Goal: Ask a question: Seek information or help from site administrators or community

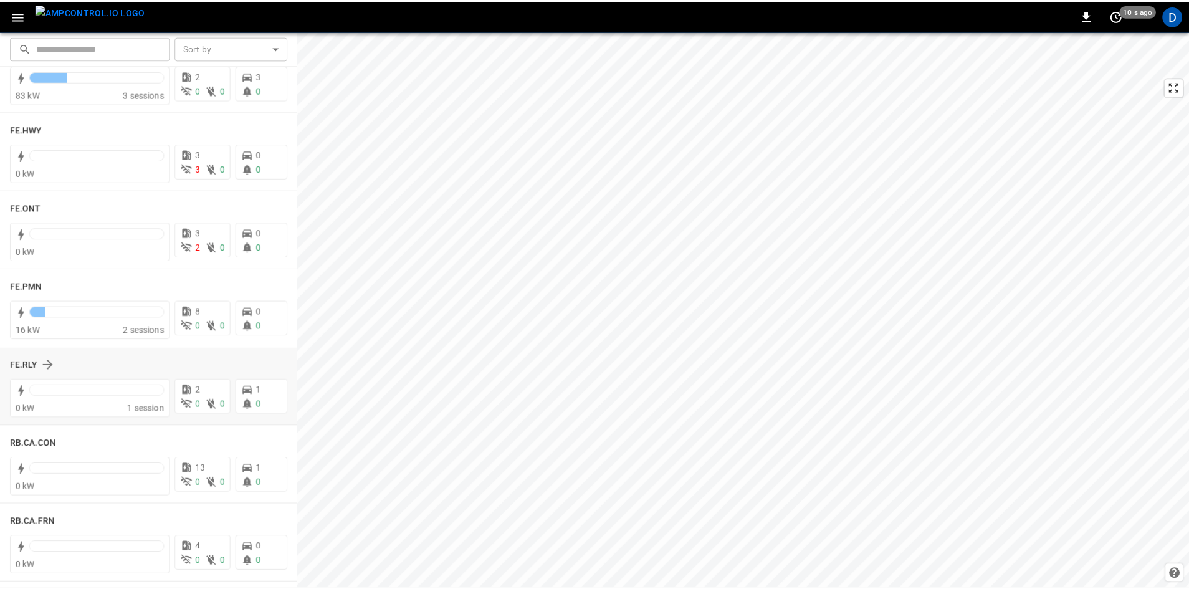
scroll to position [1309, 0]
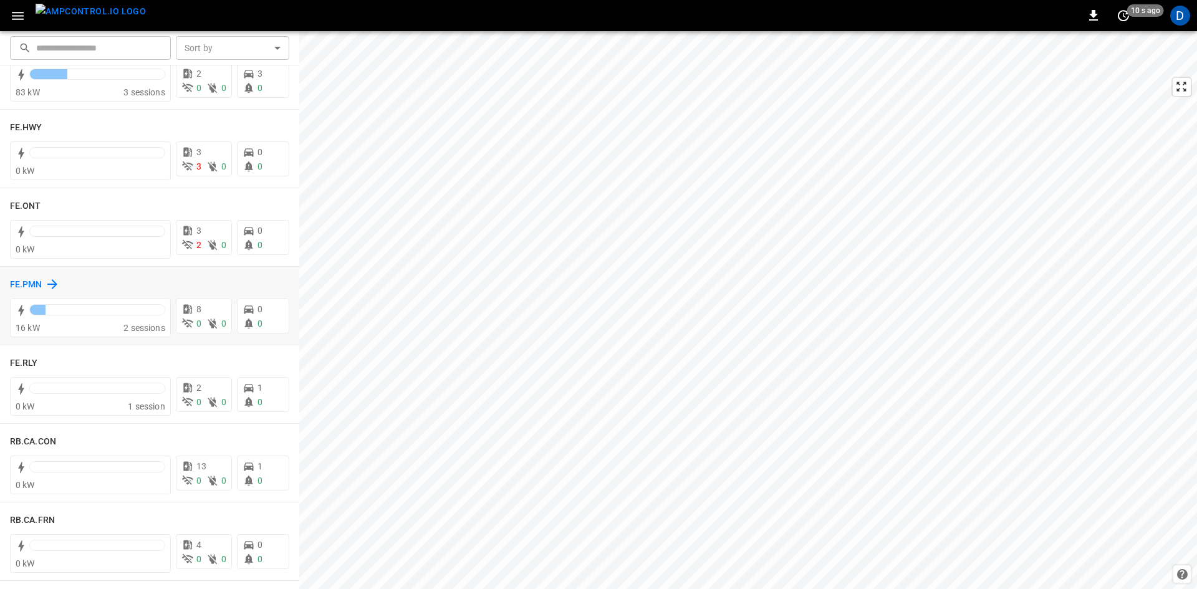
click at [24, 277] on div "FE.PMN" at bounding box center [35, 284] width 50 height 15
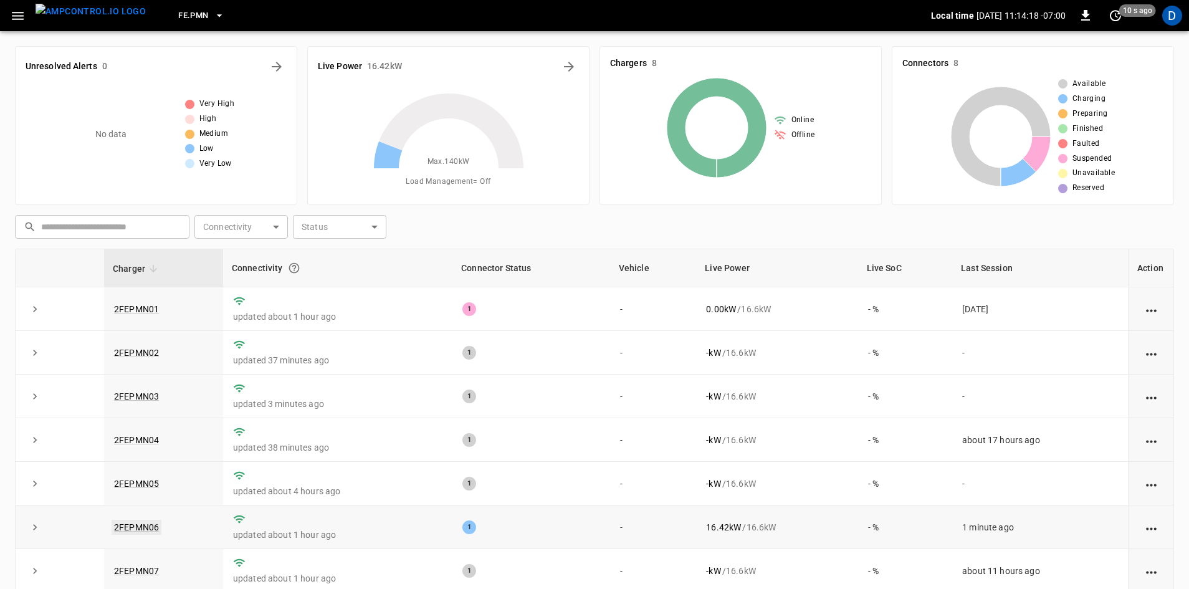
click at [142, 531] on link "2FEPMN06" at bounding box center [137, 527] width 50 height 15
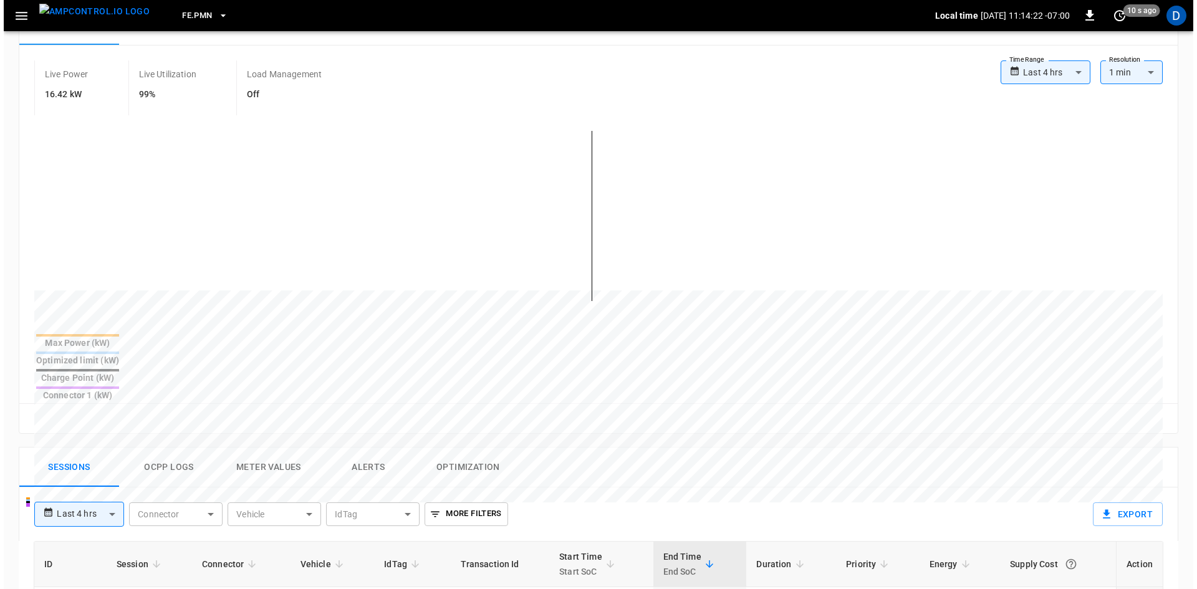
scroll to position [312, 0]
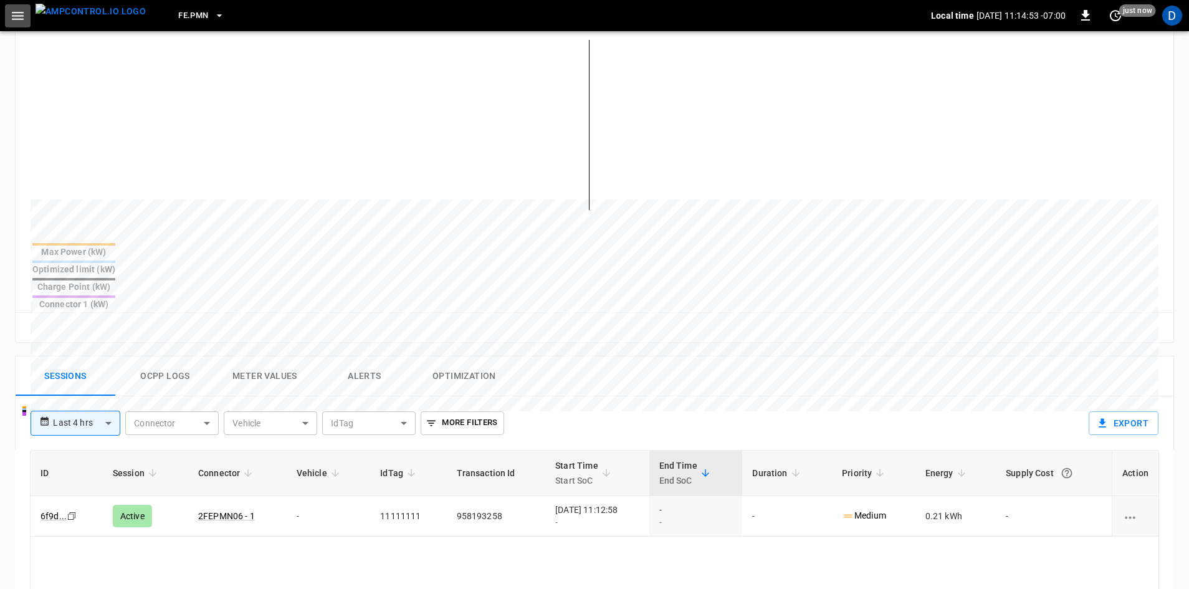
drag, startPoint x: 24, startPoint y: 16, endPoint x: 25, endPoint y: 29, distance: 13.8
click at [24, 16] on icon "button" at bounding box center [18, 16] width 16 height 16
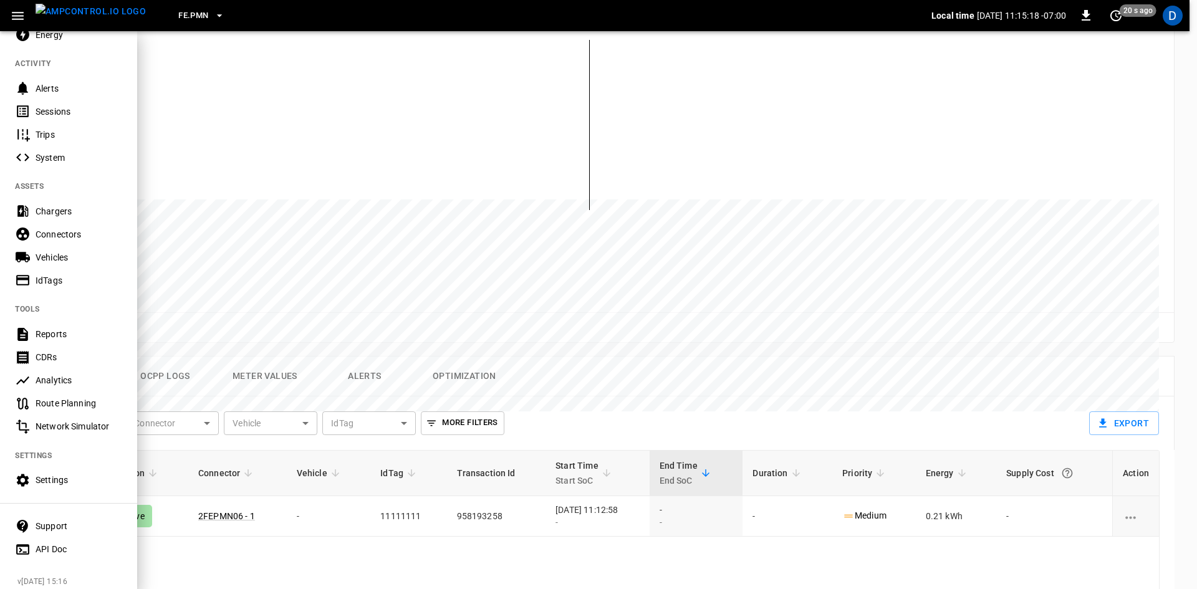
scroll to position [154, 0]
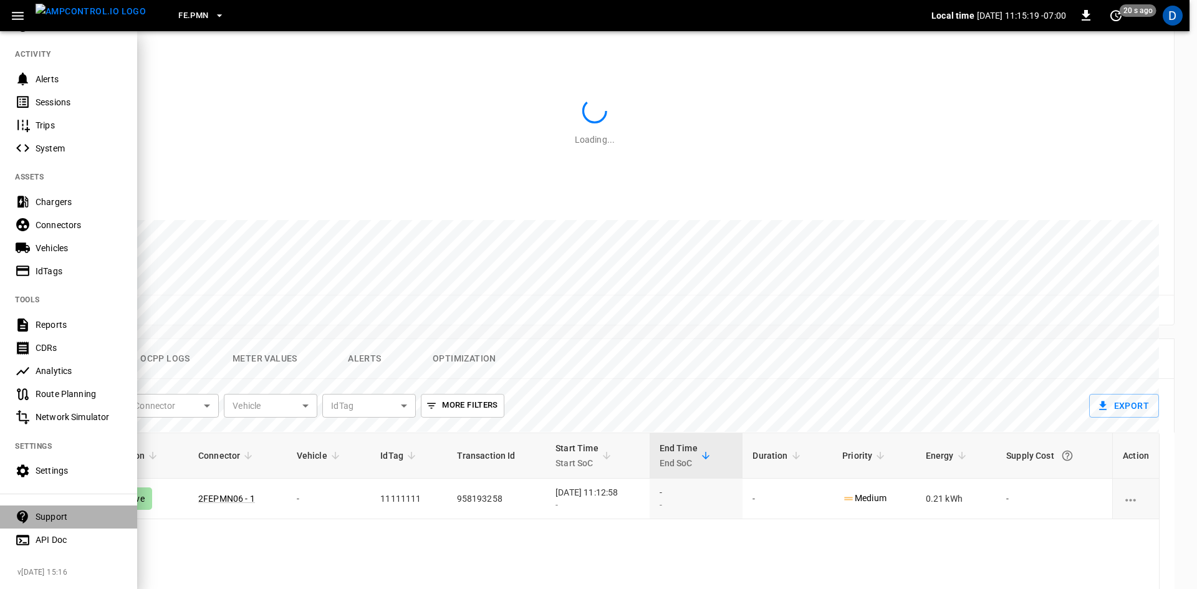
click at [47, 510] on div "Support" at bounding box center [79, 516] width 87 height 12
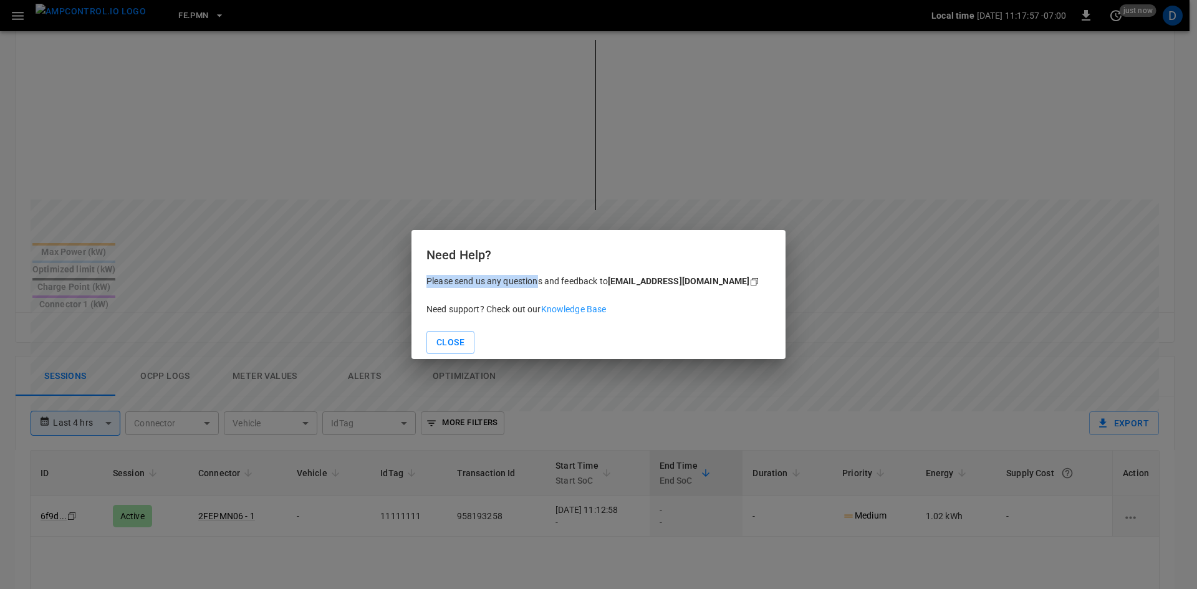
drag, startPoint x: 426, startPoint y: 279, endPoint x: 580, endPoint y: 294, distance: 155.3
click at [582, 294] on div "Need Help? Please send us any questions and feedback to support@ampcontrol.io C…" at bounding box center [598, 294] width 374 height 129
click at [621, 292] on div "Please send us any questions and feedback to support@ampcontrol.io Copy Need su…" at bounding box center [598, 314] width 344 height 79
click at [452, 335] on button "Close" at bounding box center [450, 342] width 48 height 23
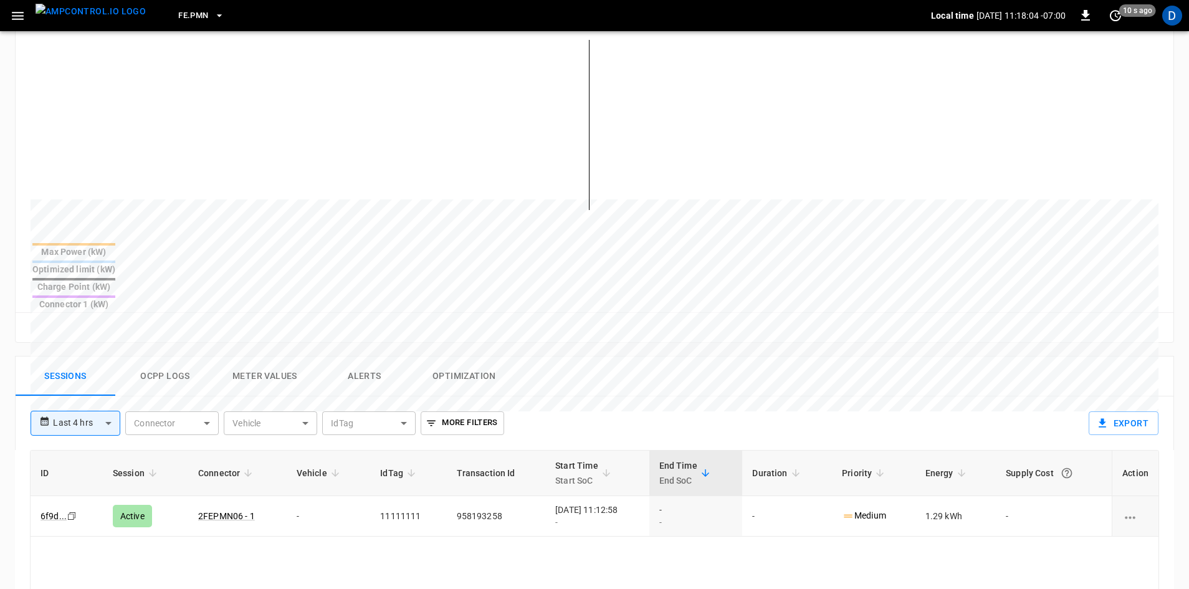
click at [21, 16] on icon "button" at bounding box center [18, 16] width 12 height 8
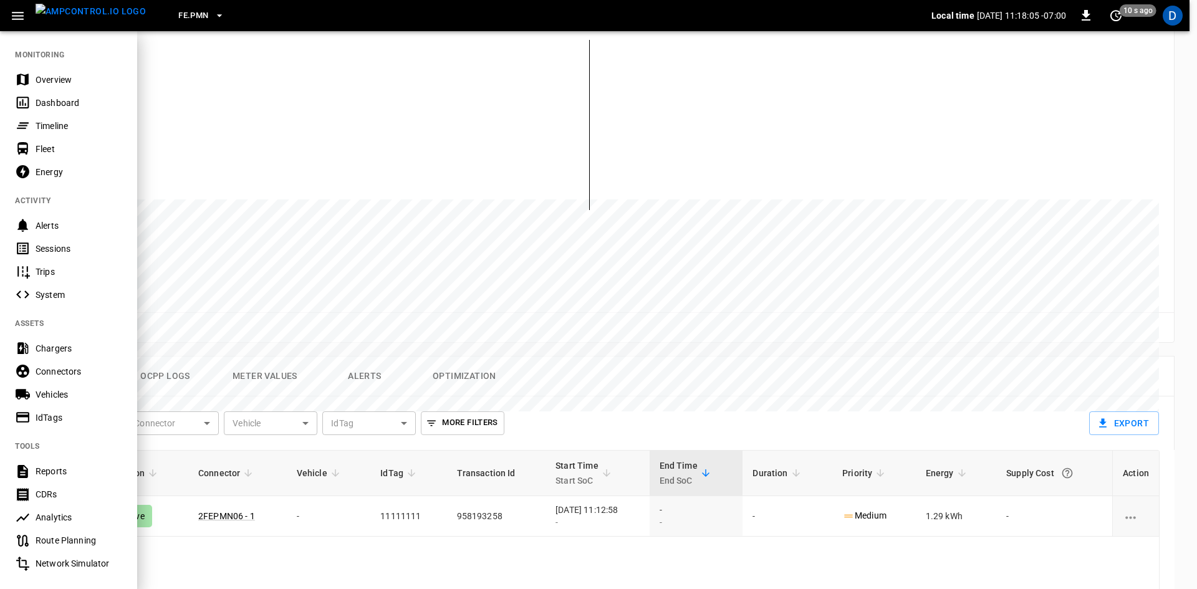
click at [64, 74] on div "Overview" at bounding box center [79, 80] width 87 height 12
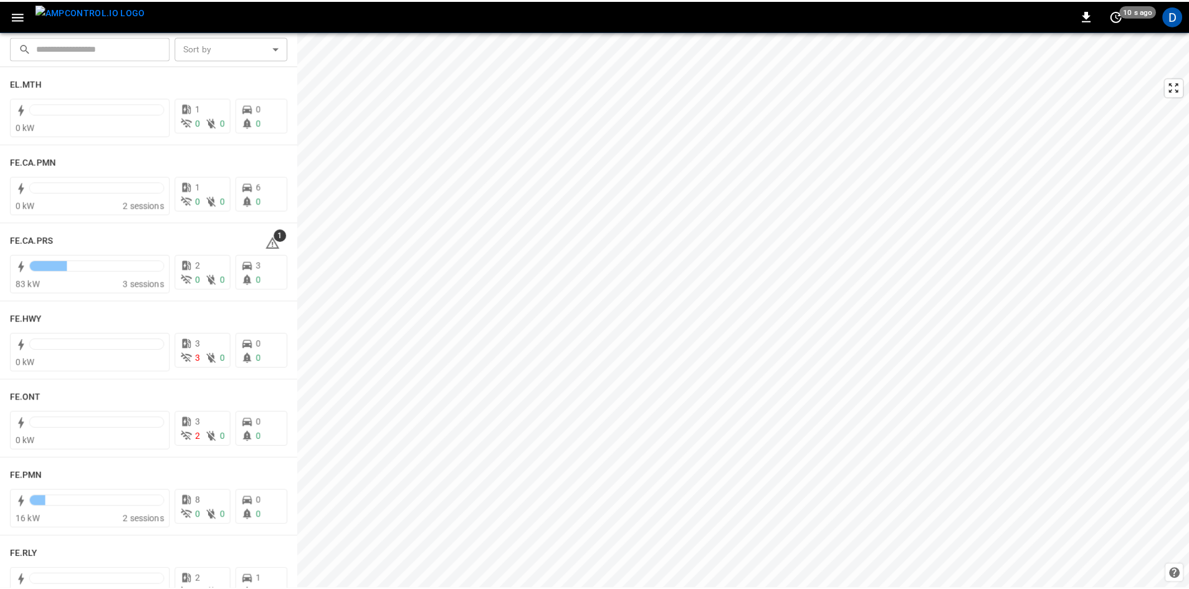
scroll to position [1184, 0]
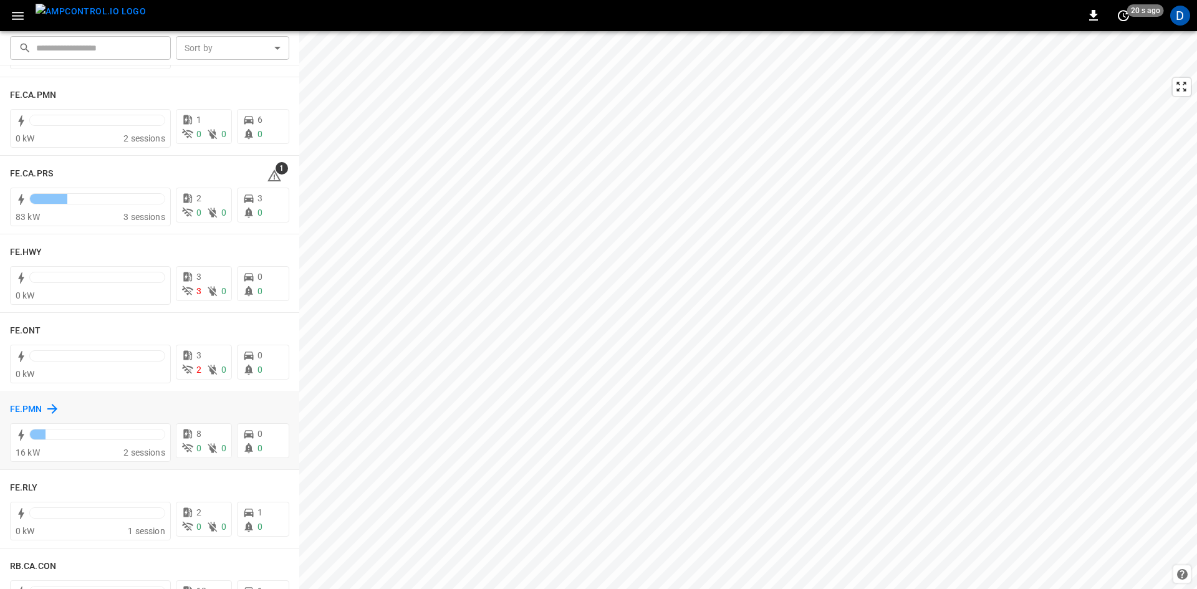
click at [38, 405] on h6 "FE.PMN" at bounding box center [26, 410] width 32 height 14
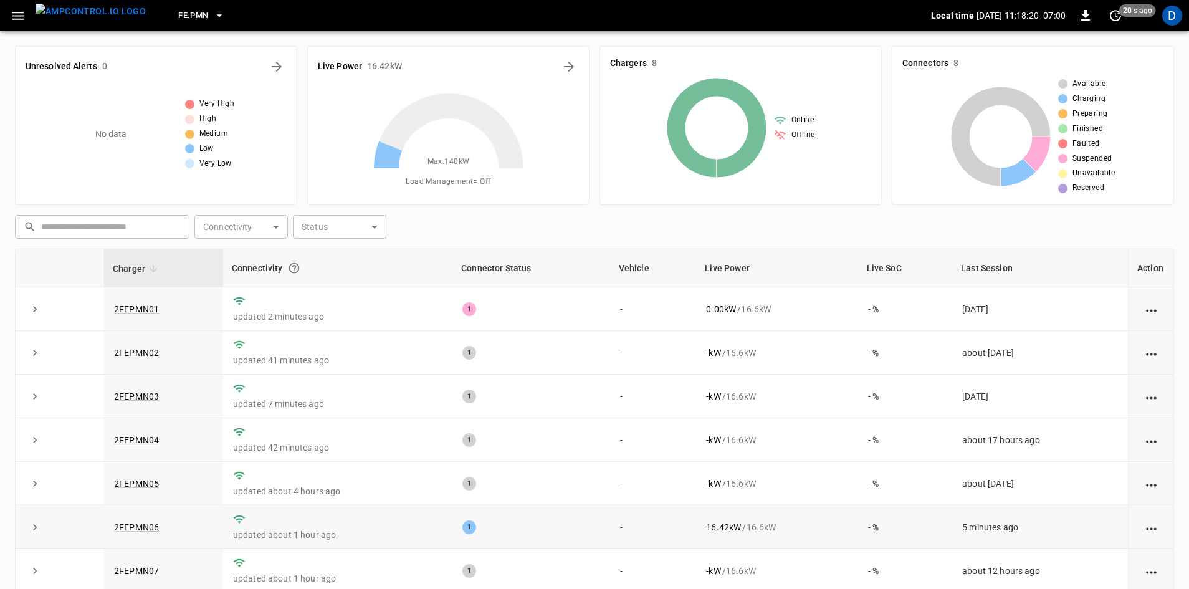
click at [134, 537] on td "2FEPMN06" at bounding box center [163, 527] width 119 height 44
click at [136, 532] on link "2FEPMN06" at bounding box center [137, 527] width 50 height 15
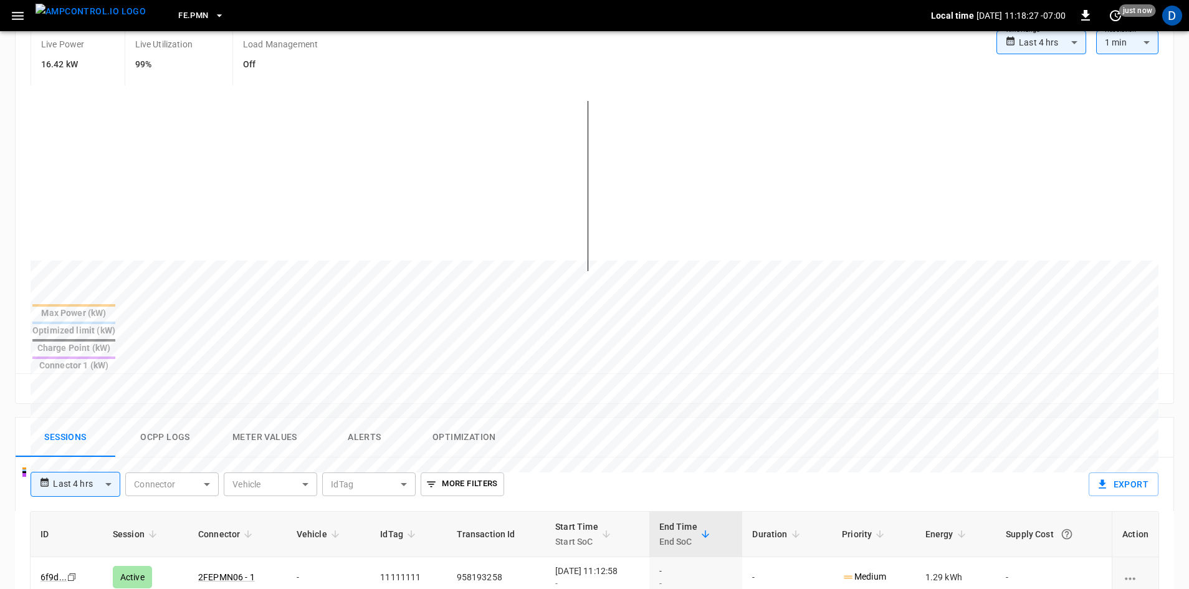
scroll to position [249, 0]
